Goal: Transaction & Acquisition: Subscribe to service/newsletter

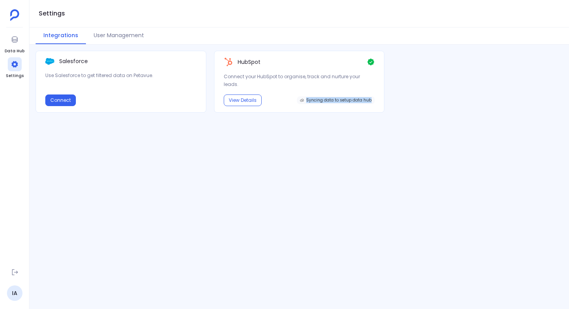
drag, startPoint x: 311, startPoint y: 92, endPoint x: 372, endPoint y: 93, distance: 61.2
click at [372, 96] on span "Syncing data to setup data hub" at bounding box center [336, 100] width 78 height 8
click at [251, 94] on button "View Details" at bounding box center [243, 100] width 38 height 12
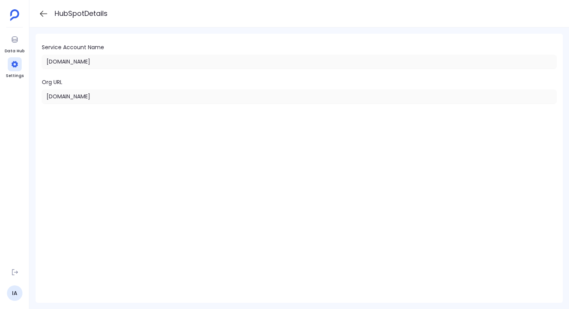
click at [43, 15] on icon at bounding box center [44, 14] width 10 height 10
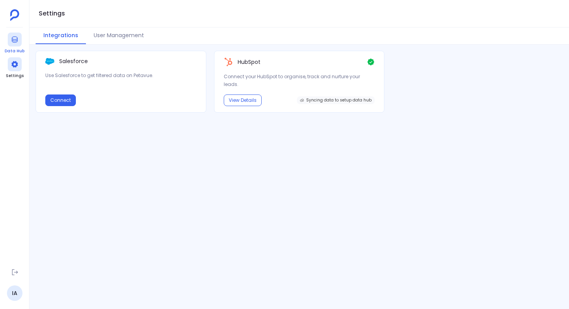
click at [14, 41] on icon at bounding box center [15, 39] width 6 height 6
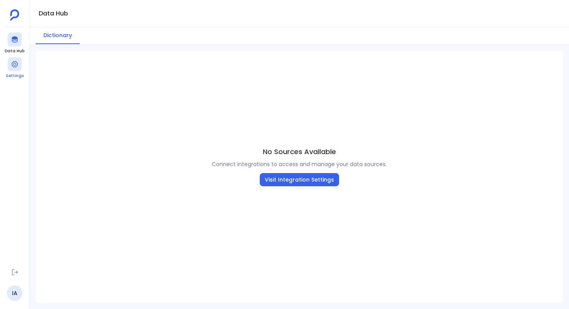
click at [15, 68] on div at bounding box center [15, 64] width 14 height 14
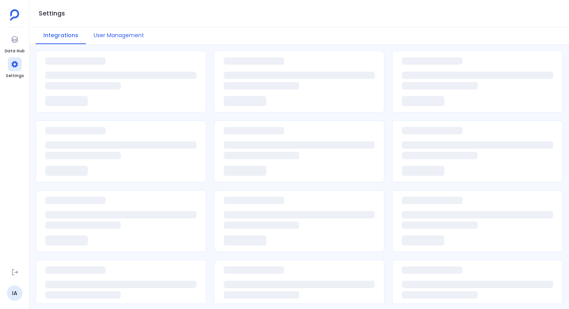
click at [117, 35] on button "User Management" at bounding box center [119, 35] width 66 height 17
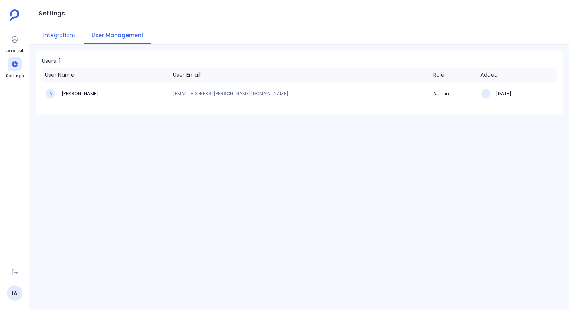
click at [63, 38] on button "Integrations" at bounding box center [60, 35] width 48 height 17
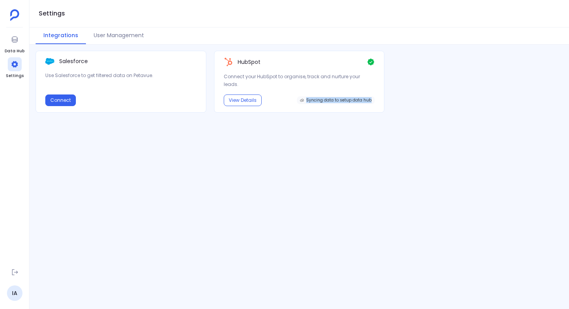
drag, startPoint x: 311, startPoint y: 92, endPoint x: 371, endPoint y: 94, distance: 60.4
click at [371, 98] on span "Syncing data to setup data hub" at bounding box center [338, 100] width 65 height 5
click at [333, 111] on div "Salesforce Use Salesforce to get filtered data on Petavue. Connect HubSpot Conn…" at bounding box center [299, 177] width 540 height 252
drag, startPoint x: 311, startPoint y: 93, endPoint x: 372, endPoint y: 92, distance: 61.2
click at [372, 96] on span "Syncing data to setup data hub" at bounding box center [336, 100] width 78 height 8
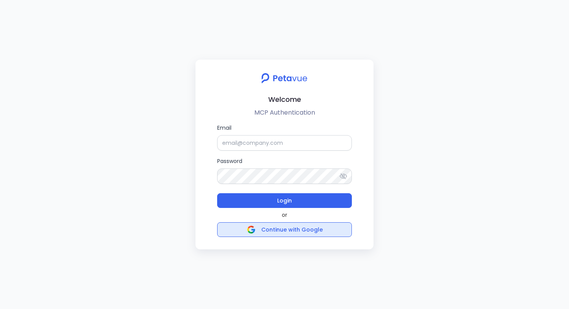
click at [297, 230] on span "Continue with Google" at bounding box center [292, 230] width 62 height 8
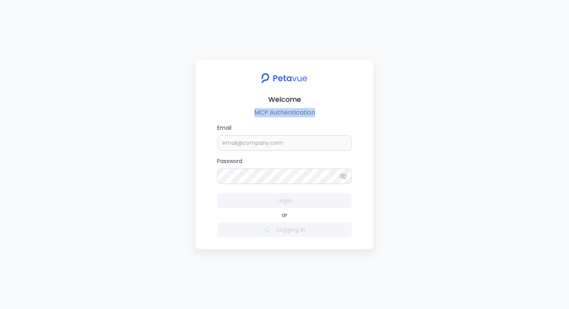
drag, startPoint x: 255, startPoint y: 113, endPoint x: 314, endPoint y: 112, distance: 59.3
click at [314, 112] on p "MCP Authentication" at bounding box center [284, 112] width 61 height 9
drag, startPoint x: 268, startPoint y: 99, endPoint x: 300, endPoint y: 99, distance: 31.4
click at [300, 99] on h2 "Welcome" at bounding box center [284, 99] width 33 height 11
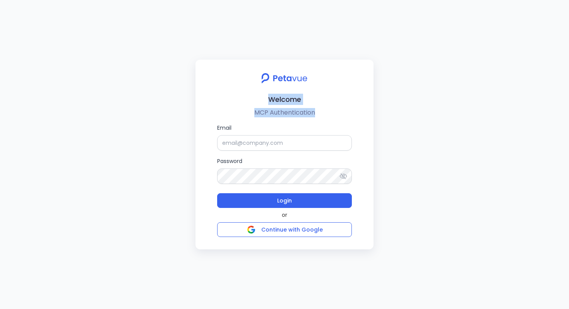
drag, startPoint x: 268, startPoint y: 97, endPoint x: 314, endPoint y: 112, distance: 48.9
click at [314, 112] on div "Welcome MCP Authentication" at bounding box center [284, 97] width 135 height 51
click at [314, 112] on p "MCP Authentication" at bounding box center [284, 112] width 61 height 9
drag, startPoint x: 268, startPoint y: 100, endPoint x: 296, endPoint y: 107, distance: 28.6
click at [296, 107] on div "Welcome MCP Authentication" at bounding box center [284, 97] width 135 height 51
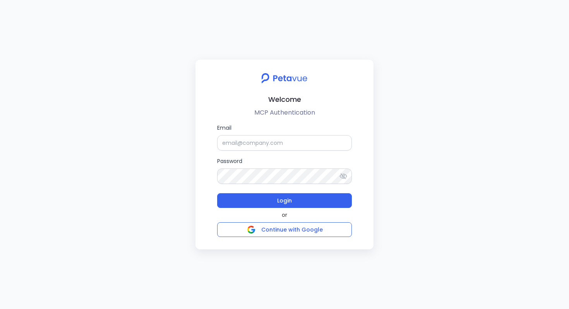
click at [310, 113] on p "MCP Authentication" at bounding box center [284, 112] width 61 height 9
drag, startPoint x: 314, startPoint y: 113, endPoint x: 268, endPoint y: 99, distance: 48.9
click at [268, 99] on div "Welcome MCP Authentication" at bounding box center [284, 97] width 135 height 51
click at [267, 99] on div "Welcome MCP Authentication" at bounding box center [284, 97] width 135 height 51
drag, startPoint x: 269, startPoint y: 99, endPoint x: 314, endPoint y: 110, distance: 46.6
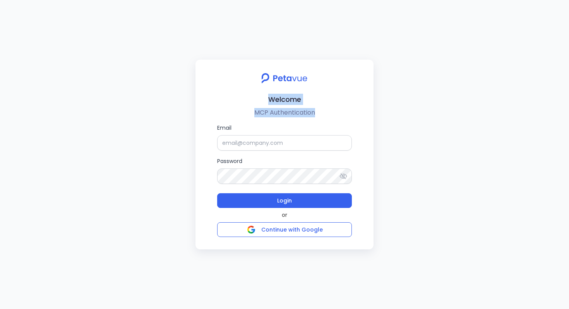
click at [314, 110] on div "Welcome MCP Authentication" at bounding box center [284, 97] width 135 height 51
click at [272, 102] on h2 "Welcome" at bounding box center [284, 99] width 33 height 11
drag, startPoint x: 254, startPoint y: 113, endPoint x: 316, endPoint y: 115, distance: 62.4
click at [316, 115] on div "Welcome MCP Authentication" at bounding box center [284, 97] width 135 height 51
drag, startPoint x: 268, startPoint y: 98, endPoint x: 302, endPoint y: 98, distance: 34.5
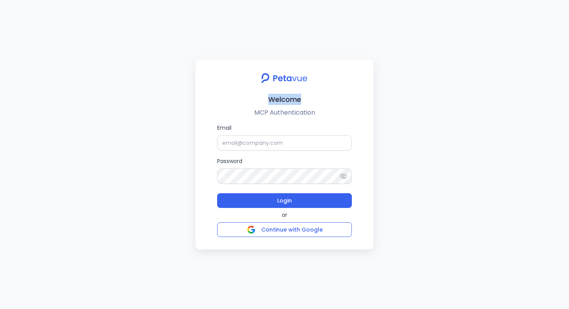
click at [302, 98] on div "Welcome MCP Authentication" at bounding box center [284, 97] width 135 height 51
click at [276, 102] on h2 "Welcome" at bounding box center [284, 99] width 33 height 11
drag, startPoint x: 254, startPoint y: 113, endPoint x: 314, endPoint y: 113, distance: 60.0
click at [314, 113] on p "MCP Authentication" at bounding box center [284, 112] width 61 height 9
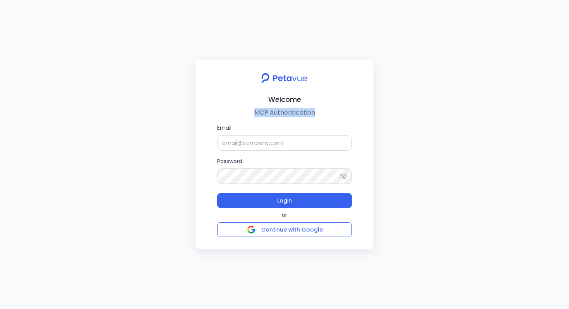
click at [315, 113] on div "Welcome MCP Authentication" at bounding box center [284, 97] width 135 height 51
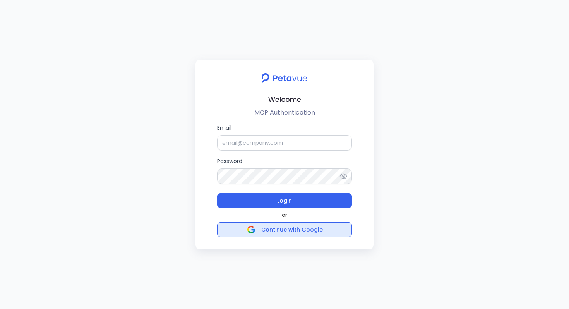
click at [287, 233] on span "Continue with Google" at bounding box center [292, 230] width 62 height 8
click at [292, 230] on span "Continue with Google" at bounding box center [292, 230] width 62 height 8
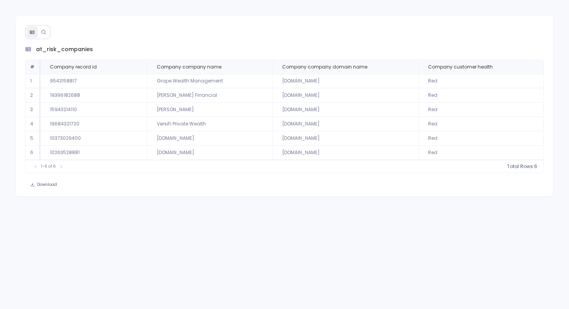
click at [43, 30] on icon at bounding box center [43, 31] width 5 height 5
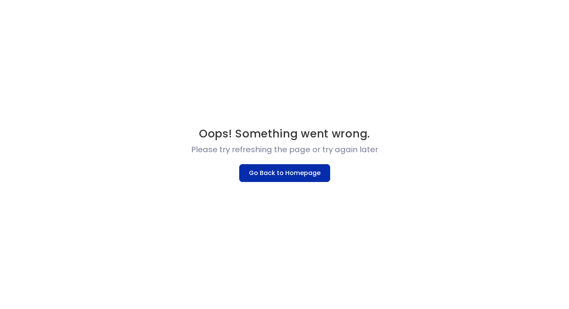
click at [271, 177] on button "Go Back to Homepage" at bounding box center [284, 173] width 91 height 18
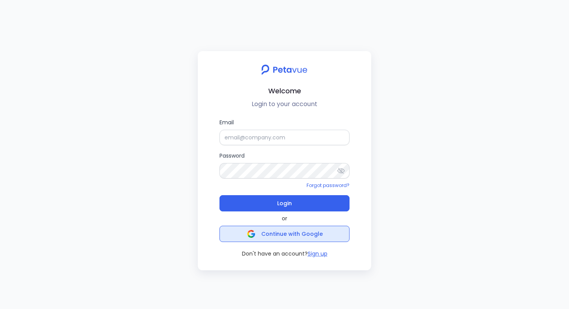
click at [268, 234] on span "Continue with Google" at bounding box center [292, 234] width 62 height 8
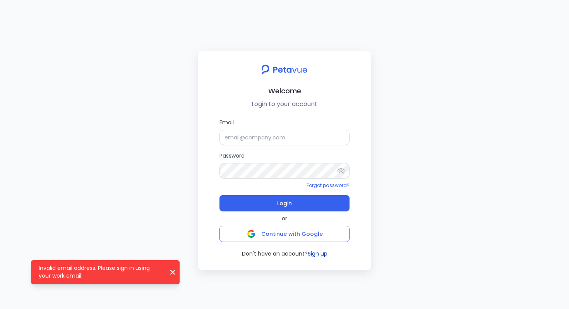
click at [313, 254] on button "Sign up" at bounding box center [318, 254] width 20 height 8
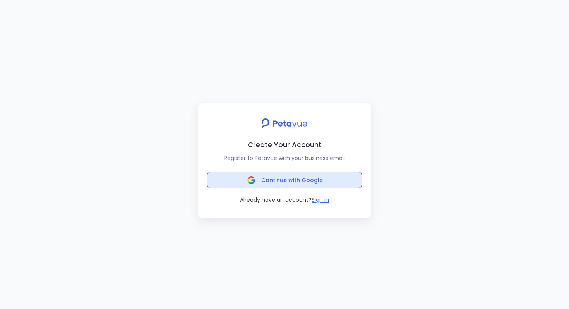
click at [282, 178] on span "Continue with Google" at bounding box center [292, 180] width 62 height 8
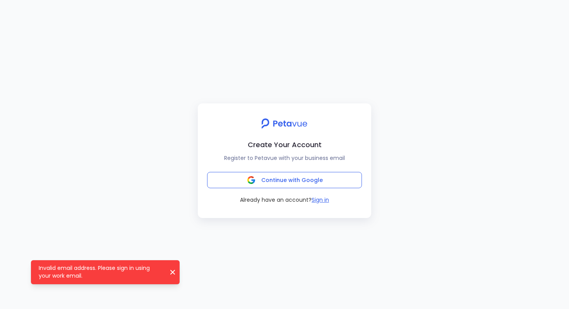
click at [170, 271] on icon "Invalid email address. Please sign in using your work email." at bounding box center [173, 272] width 8 height 8
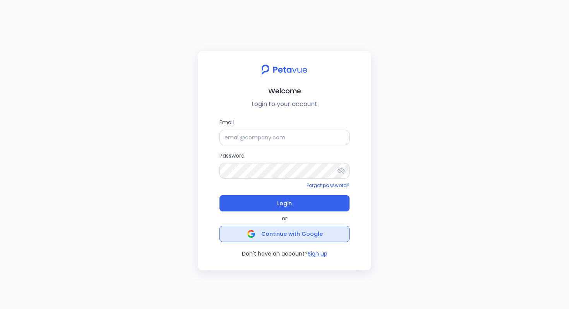
click at [251, 236] on img "button" at bounding box center [251, 234] width 8 height 8
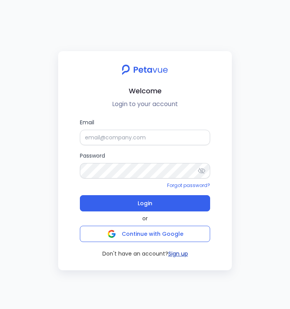
click at [176, 252] on button "Sign up" at bounding box center [178, 254] width 20 height 8
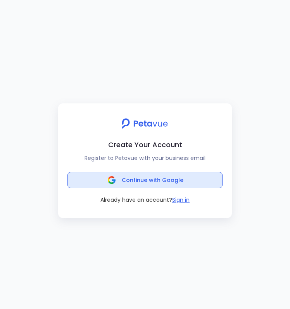
click at [181, 181] on span "Continue with Google" at bounding box center [153, 180] width 62 height 8
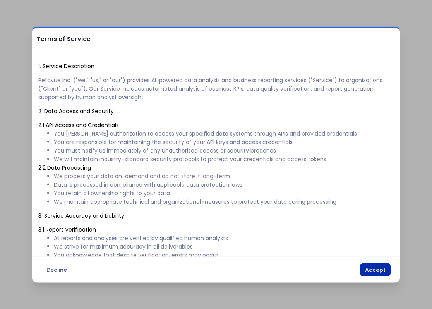
click at [289, 269] on button "Accept" at bounding box center [375, 269] width 31 height 13
